Goal: Information Seeking & Learning: Learn about a topic

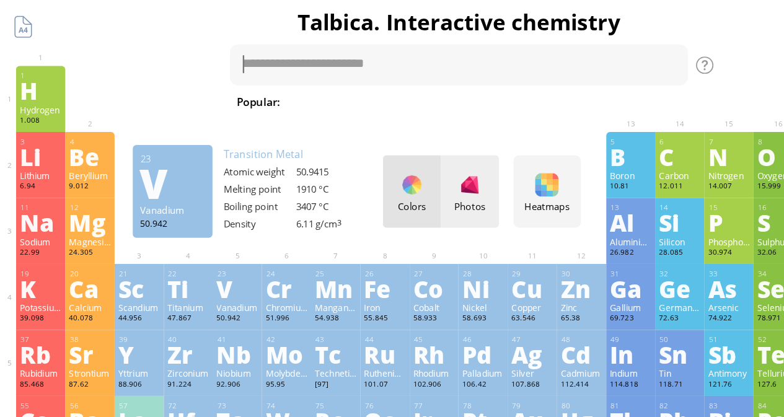
click at [403, 162] on div at bounding box center [402, 158] width 20 height 20
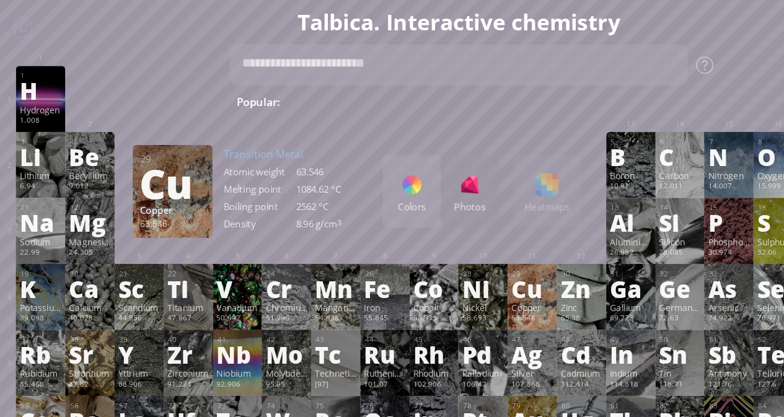
click at [452, 244] on div "Cu" at bounding box center [455, 247] width 36 height 20
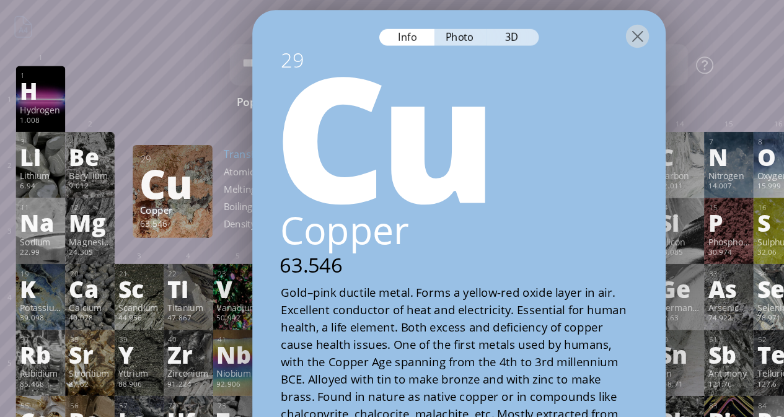
click at [388, 24] on div at bounding box center [392, 29] width 353 height 43
click at [389, 25] on div "Photo" at bounding box center [393, 31] width 45 height 14
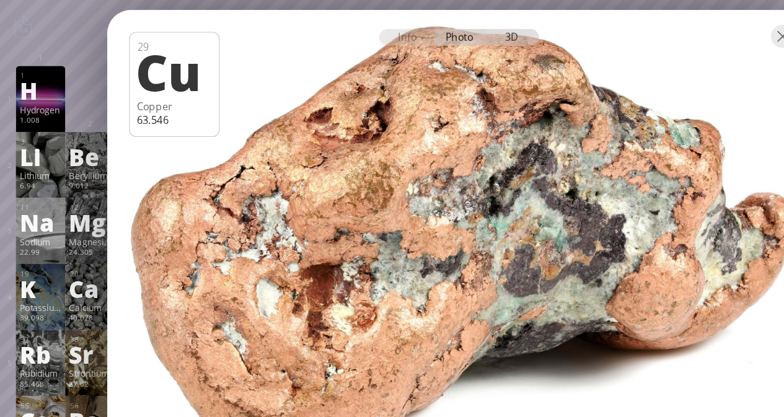
click at [436, 29] on div "3D" at bounding box center [438, 31] width 45 height 14
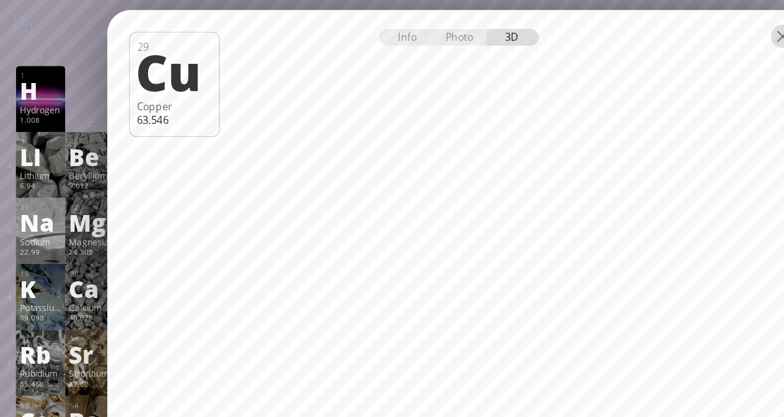
click at [664, 29] on div at bounding box center [669, 30] width 20 height 20
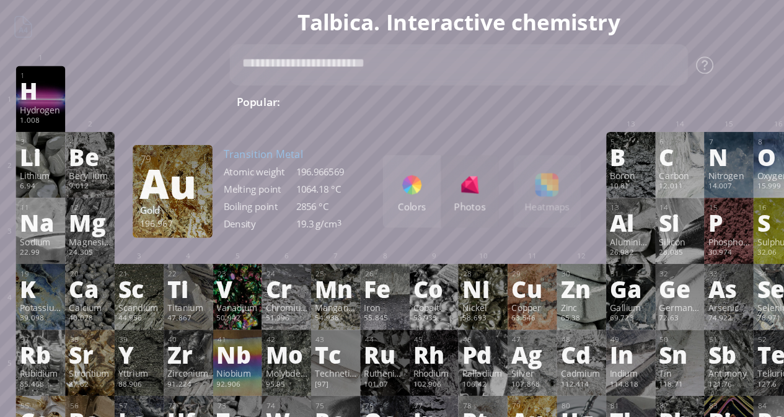
click at [462, 350] on div "Au" at bounding box center [455, 360] width 36 height 20
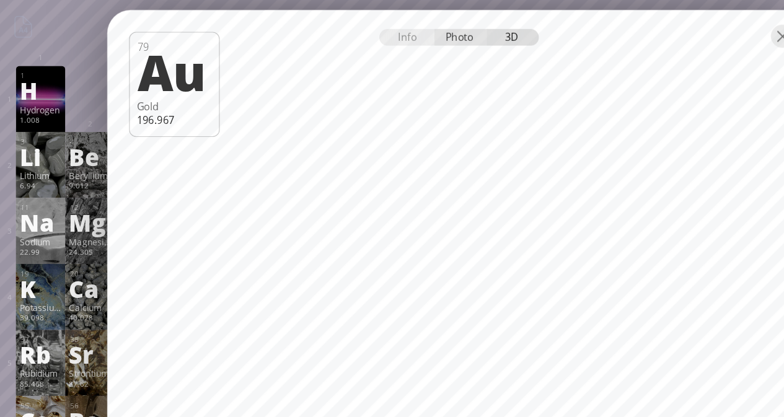
click at [403, 29] on div "Photo" at bounding box center [393, 31] width 45 height 14
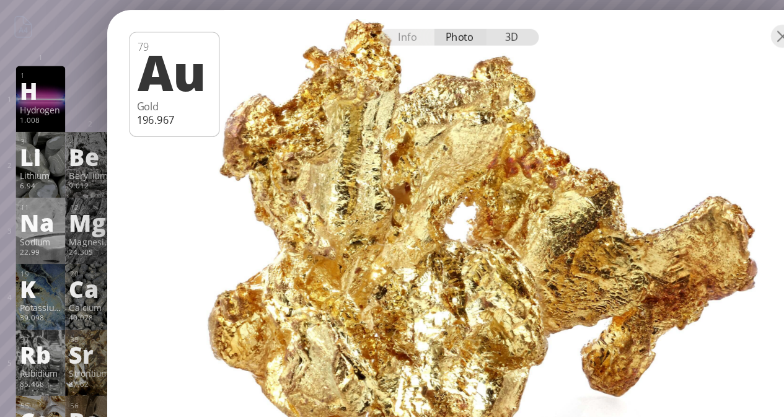
click at [448, 35] on div "3D" at bounding box center [438, 31] width 45 height 14
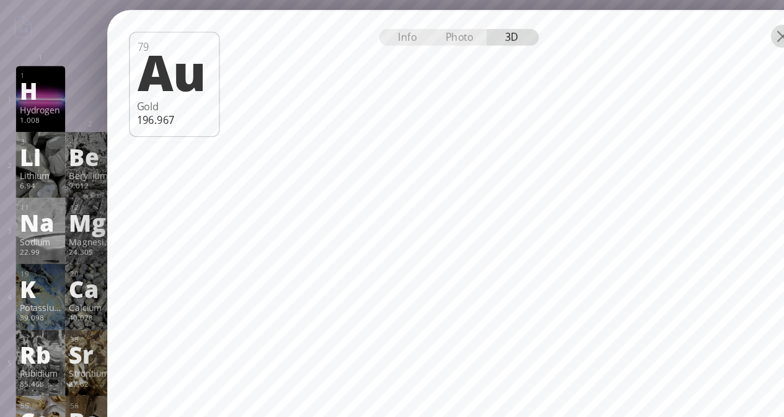
click at [664, 32] on div at bounding box center [669, 30] width 20 height 20
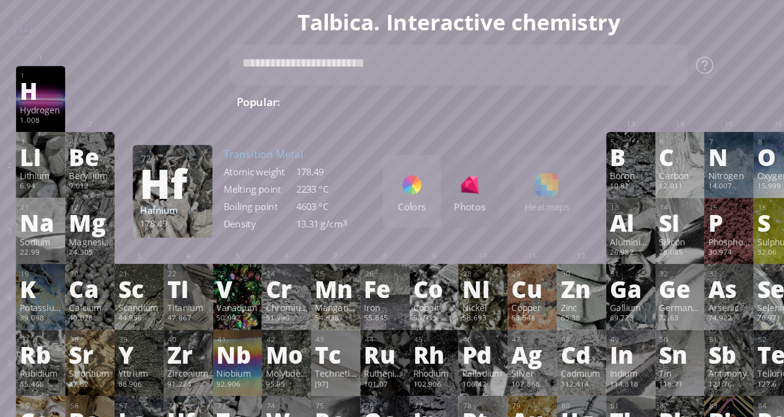
scroll to position [3, 0]
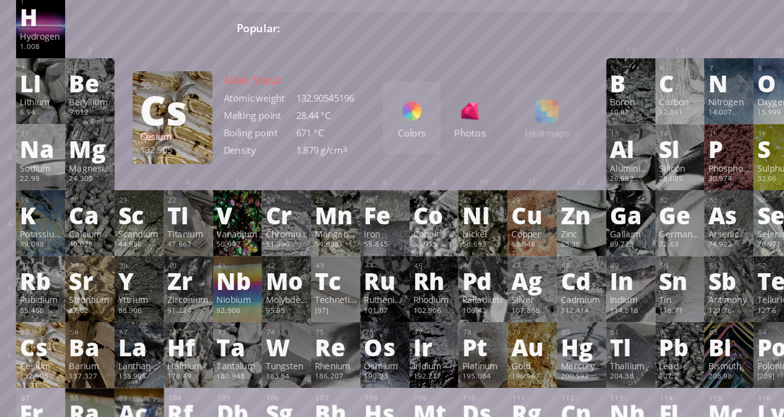
click at [43, 368] on div "Cesium" at bounding box center [35, 373] width 36 height 10
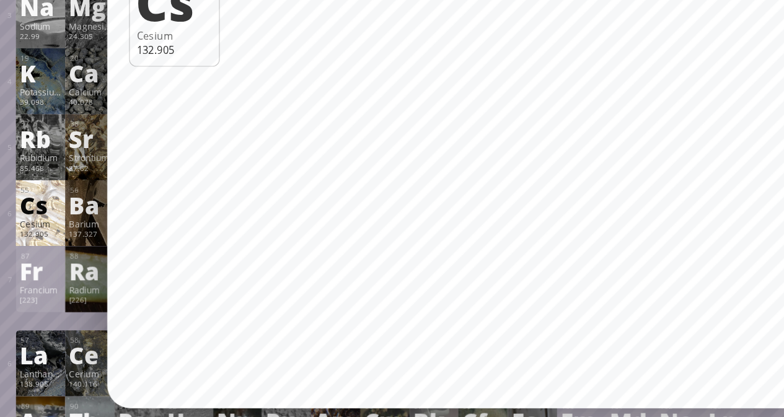
scroll to position [0, 0]
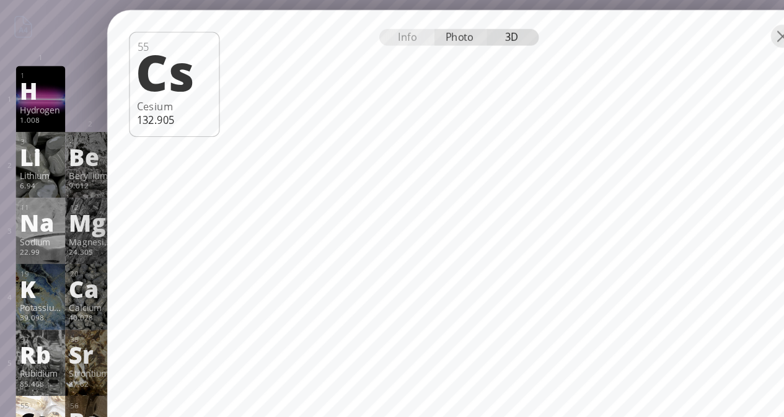
click at [398, 29] on div "Photo" at bounding box center [393, 31] width 45 height 14
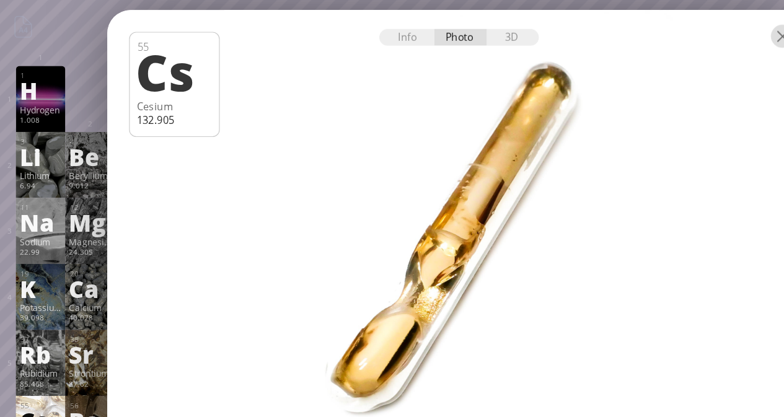
click at [666, 30] on div at bounding box center [669, 30] width 20 height 20
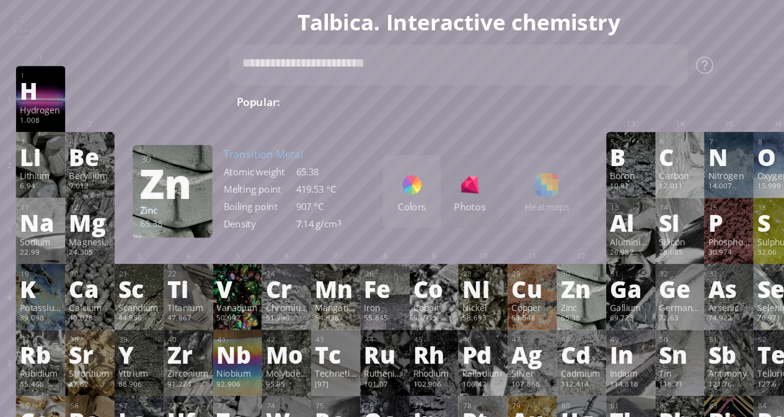
scroll to position [60, 0]
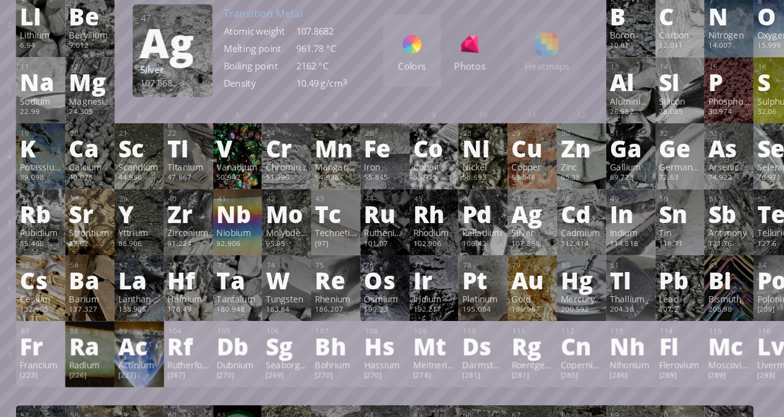
click at [456, 245] on div "Ag" at bounding box center [455, 243] width 36 height 20
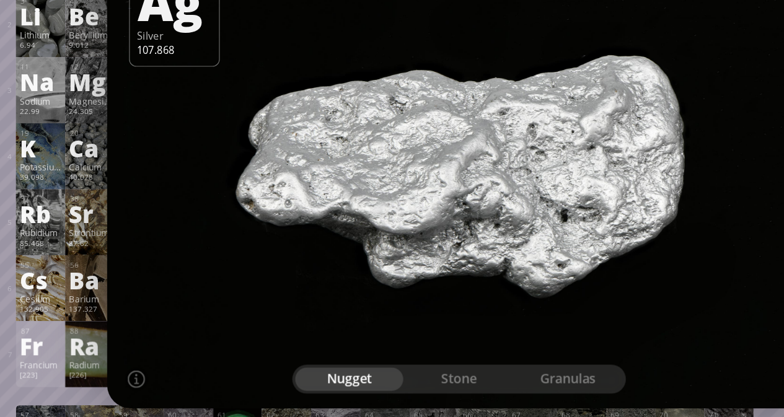
scroll to position [0, 0]
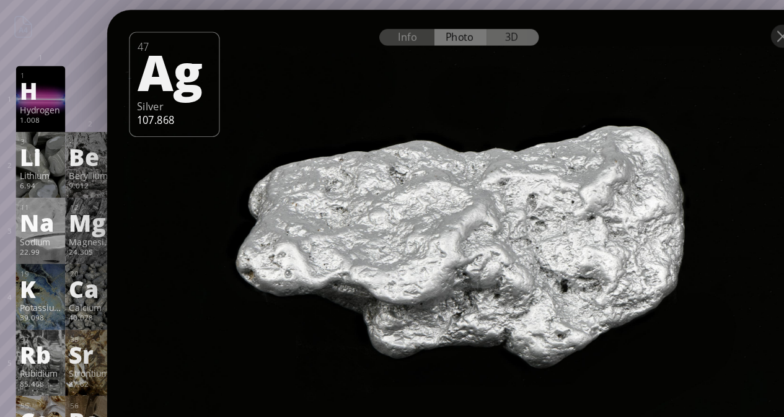
click at [423, 32] on div "3D" at bounding box center [438, 31] width 45 height 14
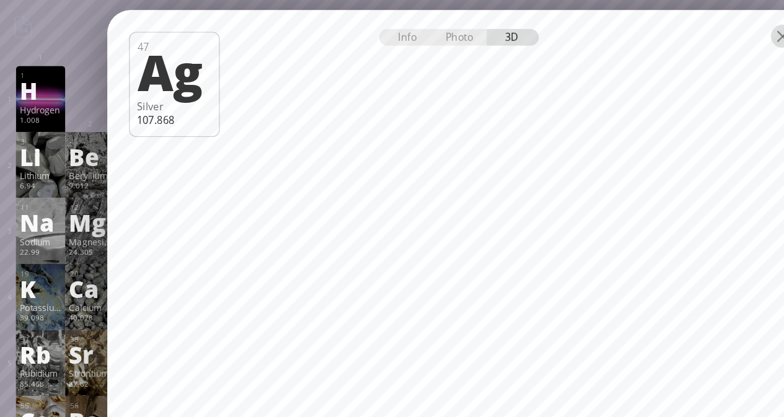
click at [669, 29] on div at bounding box center [669, 30] width 20 height 20
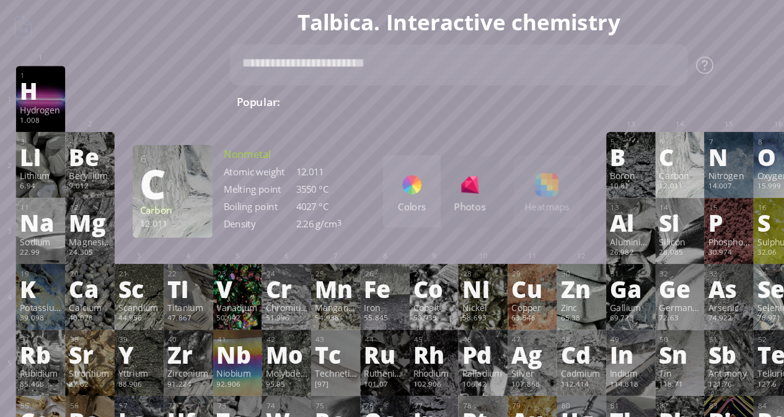
scroll to position [81, 0]
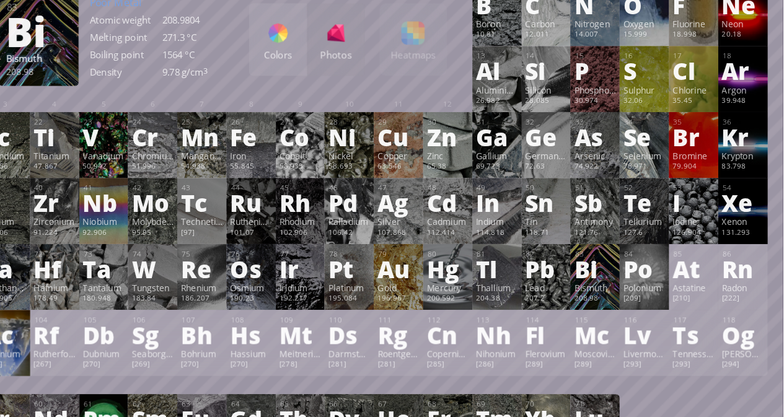
click at [615, 279] on div "Bi" at bounding box center [623, 279] width 36 height 20
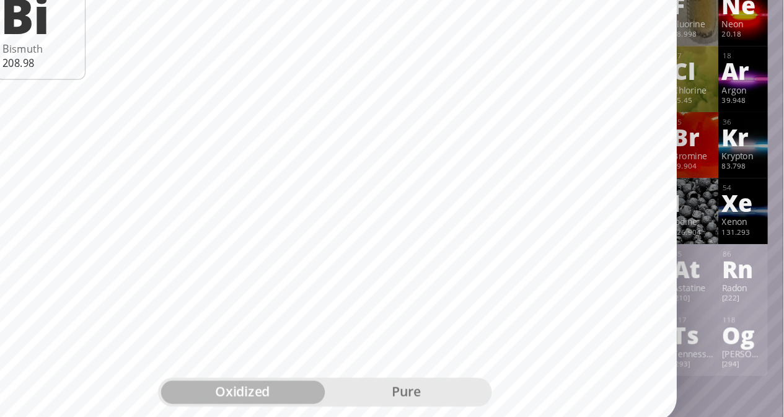
click at [440, 384] on div "pure" at bounding box center [462, 384] width 140 height 20
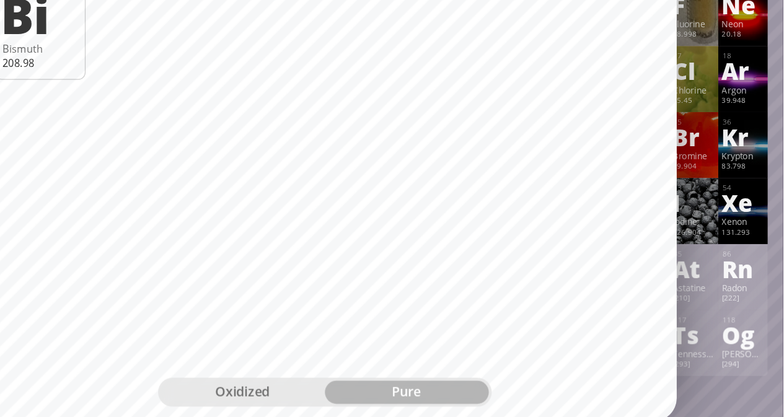
click at [327, 387] on div "oxidized" at bounding box center [322, 384] width 140 height 20
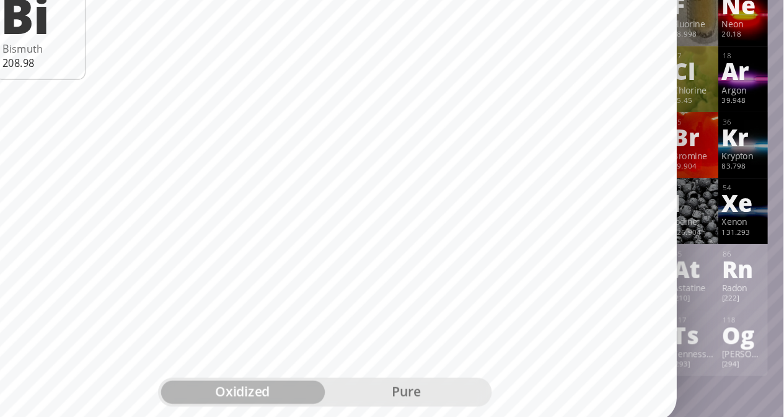
scroll to position [0, 0]
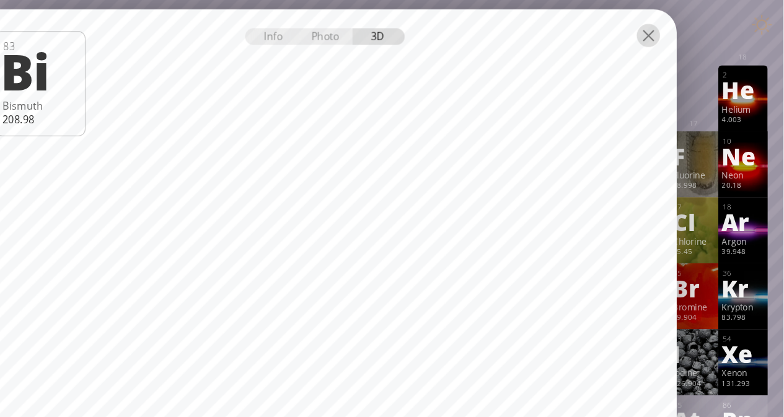
click at [667, 30] on div at bounding box center [669, 30] width 20 height 20
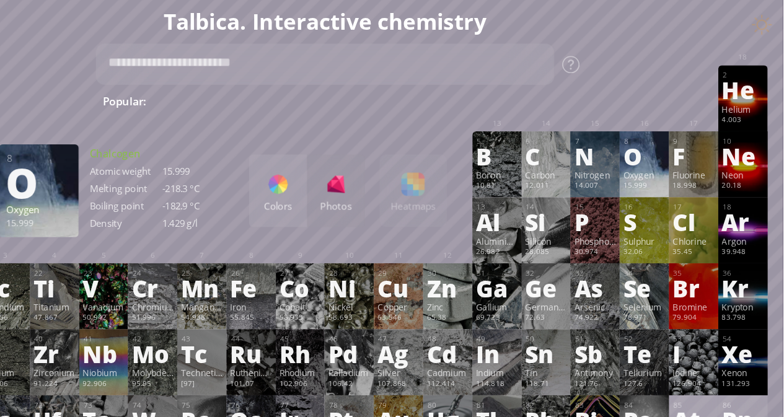
click at [668, 135] on div "O" at bounding box center [665, 134] width 36 height 20
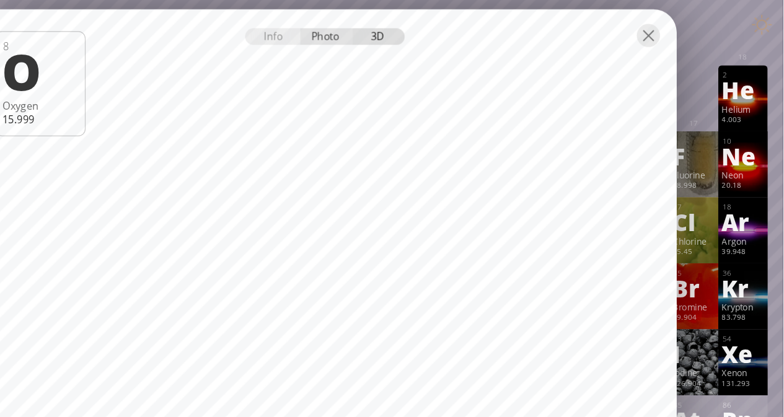
click at [407, 30] on div "Photo" at bounding box center [393, 31] width 45 height 14
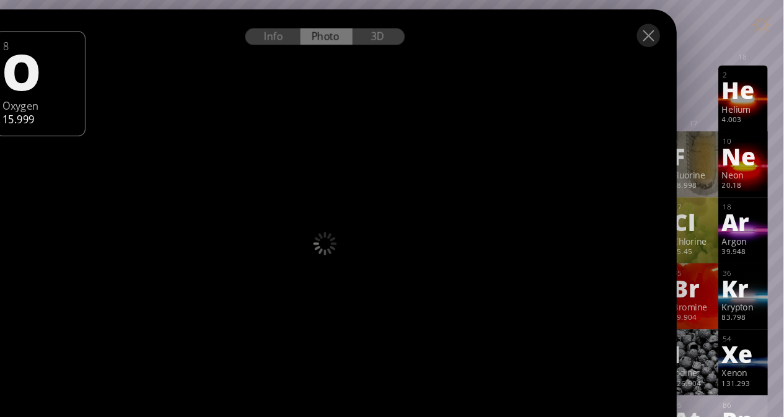
click at [396, 32] on div "Info Photo 3D" at bounding box center [392, 31] width 136 height 14
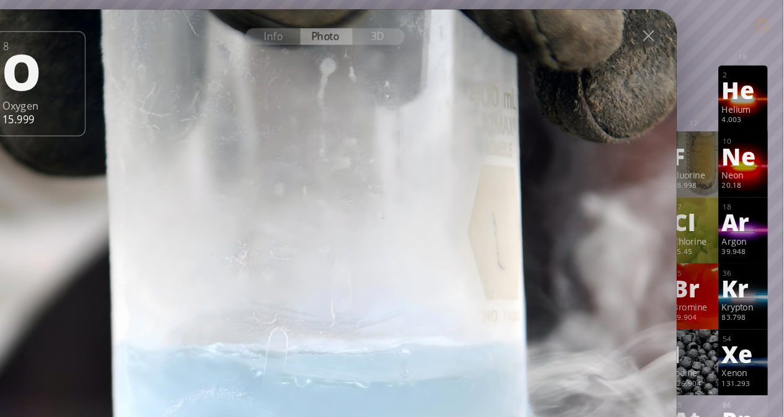
click at [762, 14] on h1 "Talbica. Interactive chemistry" at bounding box center [392, 18] width 772 height 25
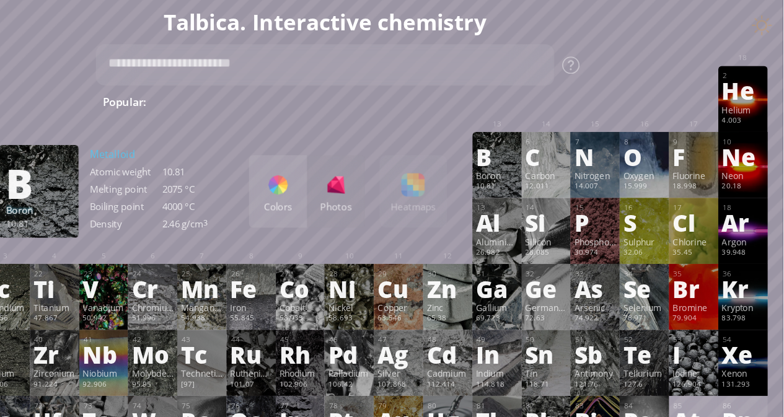
click at [362, 159] on div at bounding box center [352, 158] width 20 height 20
